Goal: Information Seeking & Learning: Find specific fact

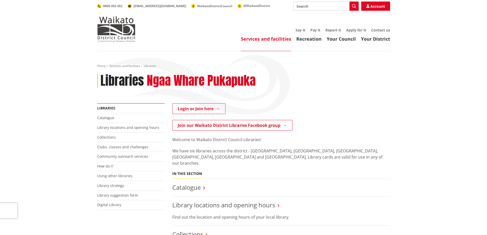
click at [319, 6] on input "Search" at bounding box center [325, 6] width 65 height 9
type input "[PERSON_NAME] and the chamber of secrets"
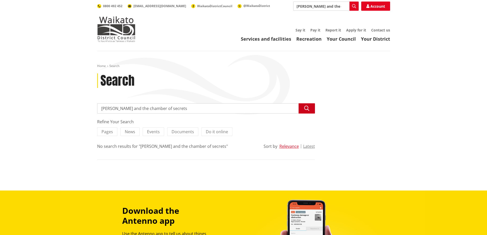
click at [306, 108] on icon "button" at bounding box center [306, 108] width 5 height 5
drag, startPoint x: 185, startPoint y: 109, endPoint x: 94, endPoint y: 106, distance: 91.2
click at [94, 106] on div "Search harry potter and the chamber of secrets Search Refine Your Search Pages …" at bounding box center [205, 136] width 225 height 67
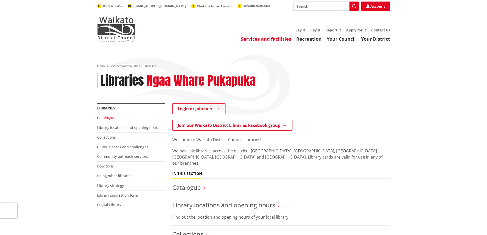
click at [111, 119] on link "Catalogue" at bounding box center [105, 117] width 17 height 5
